Goal: Manage account settings

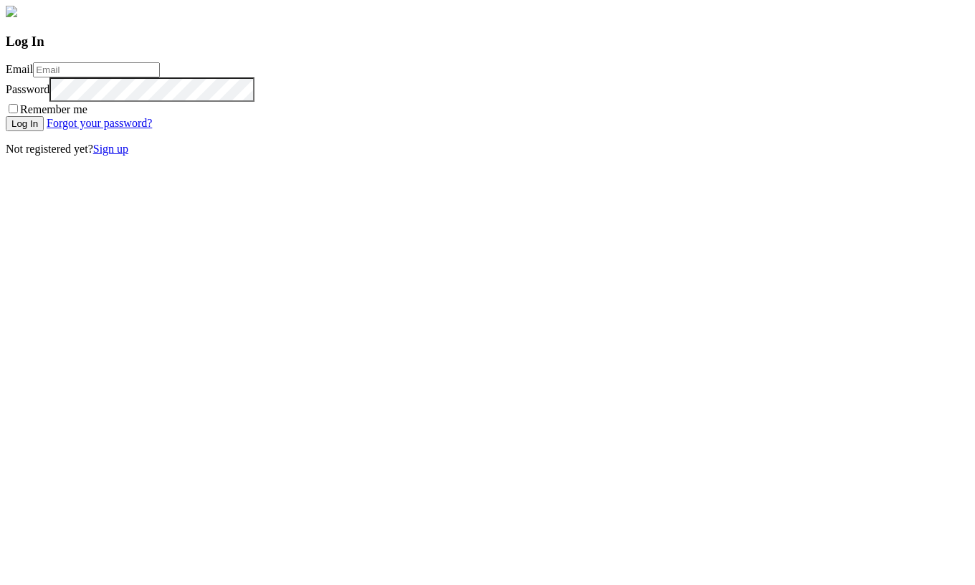
type input "[EMAIL_ADDRESS][DOMAIN_NAME]"
click at [44, 131] on input "Log In" at bounding box center [25, 123] width 38 height 15
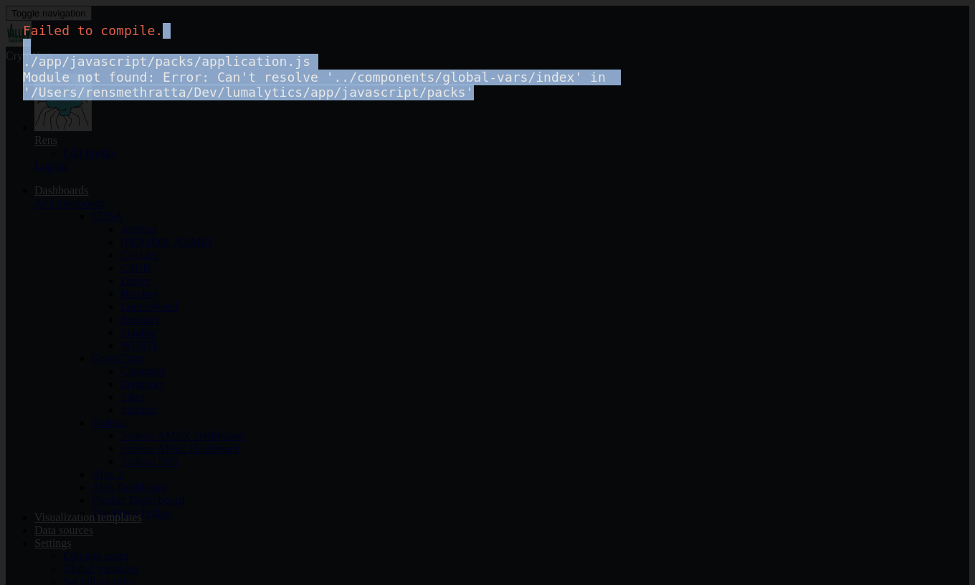
drag, startPoint x: 647, startPoint y: 98, endPoint x: 594, endPoint y: 42, distance: 77.6
click at [594, 42] on div "Failed to compile. ./app/javascript/packs/application.js Module not found: Erro…" at bounding box center [487, 292] width 975 height 585
copy div "./app/javascript/packs/application.js Module not found: Error: Can't resolve '.…"
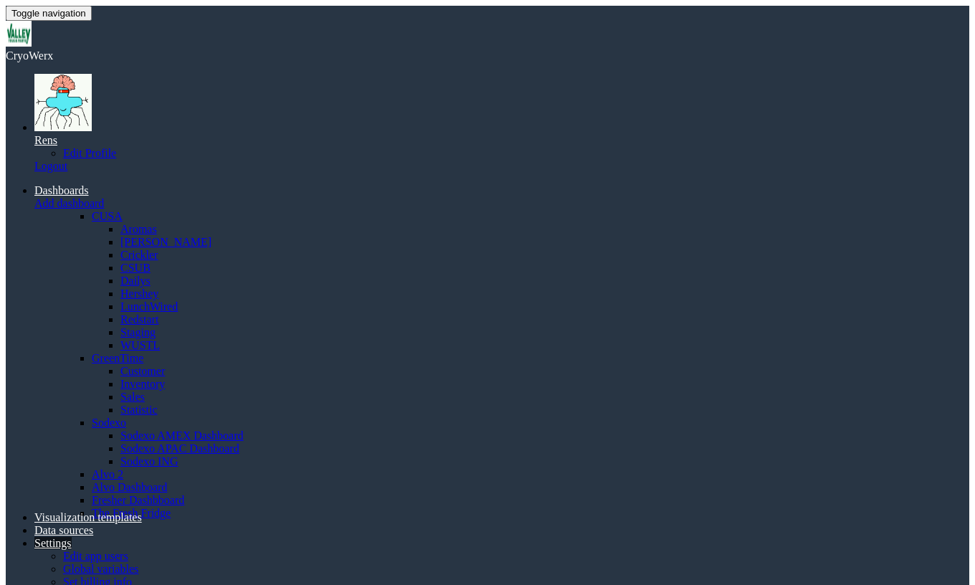
click at [72, 537] on link "Settings" at bounding box center [52, 543] width 37 height 12
click at [132, 576] on link "Set billing info" at bounding box center [97, 582] width 69 height 12
click at [72, 537] on link "Settings" at bounding box center [52, 543] width 37 height 12
click at [127, 584] on link "Customize UI" at bounding box center [95, 595] width 64 height 12
